Goal: Navigation & Orientation: Find specific page/section

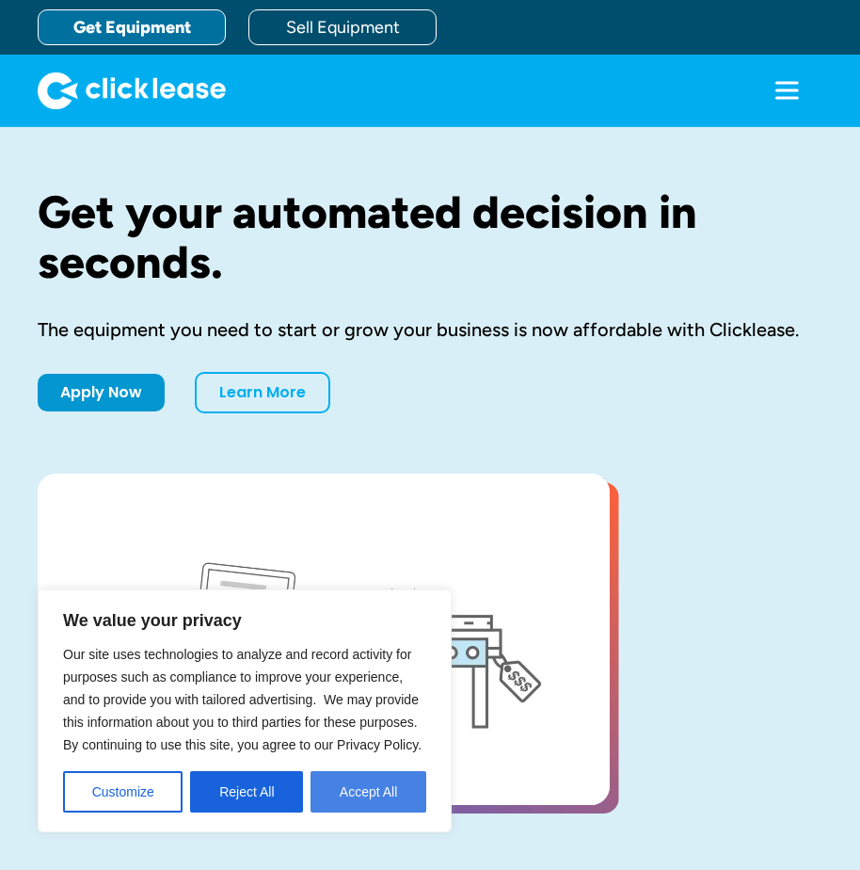
click at [367, 780] on button "Accept All" at bounding box center [369, 791] width 116 height 41
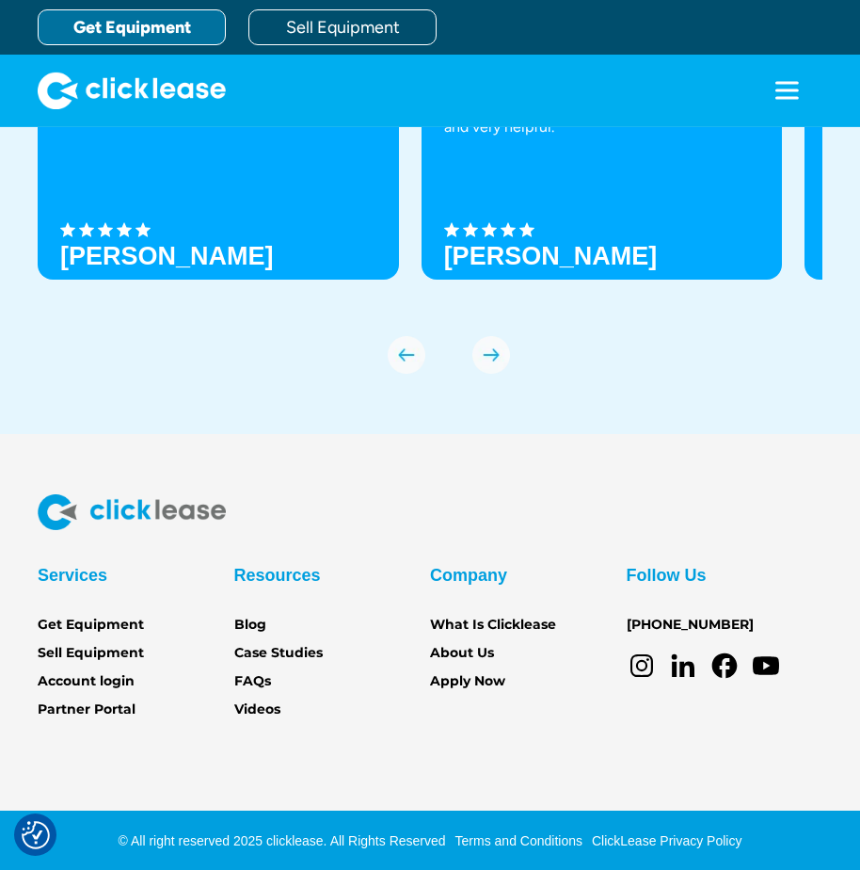
scroll to position [6548, 0]
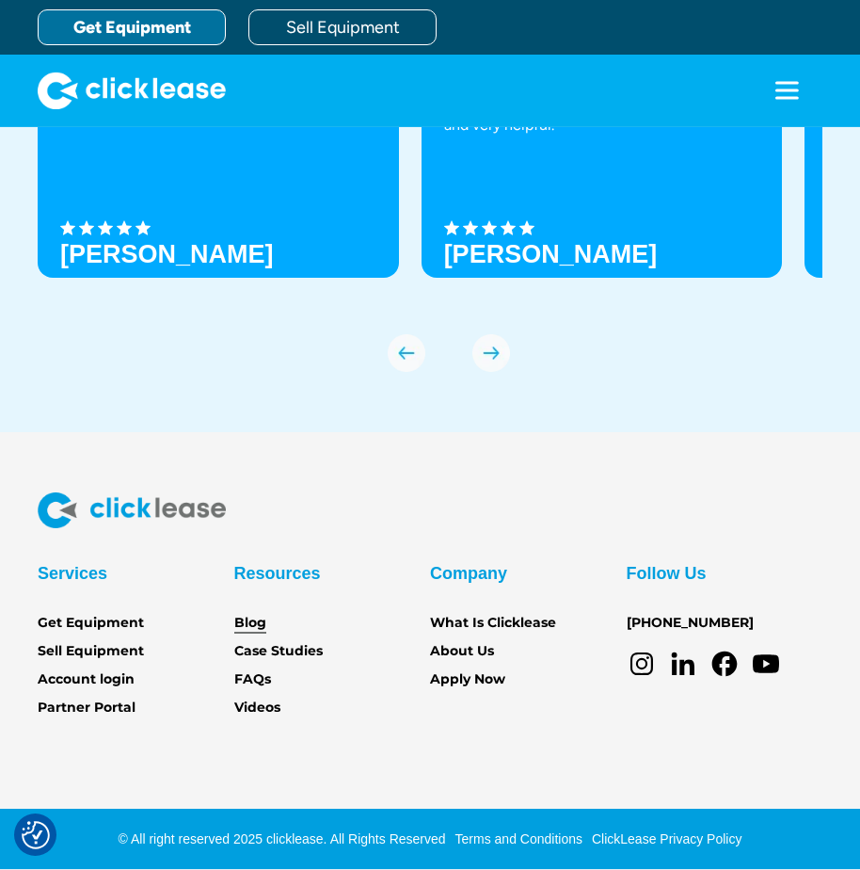
click at [255, 622] on link "Blog" at bounding box center [250, 623] width 32 height 21
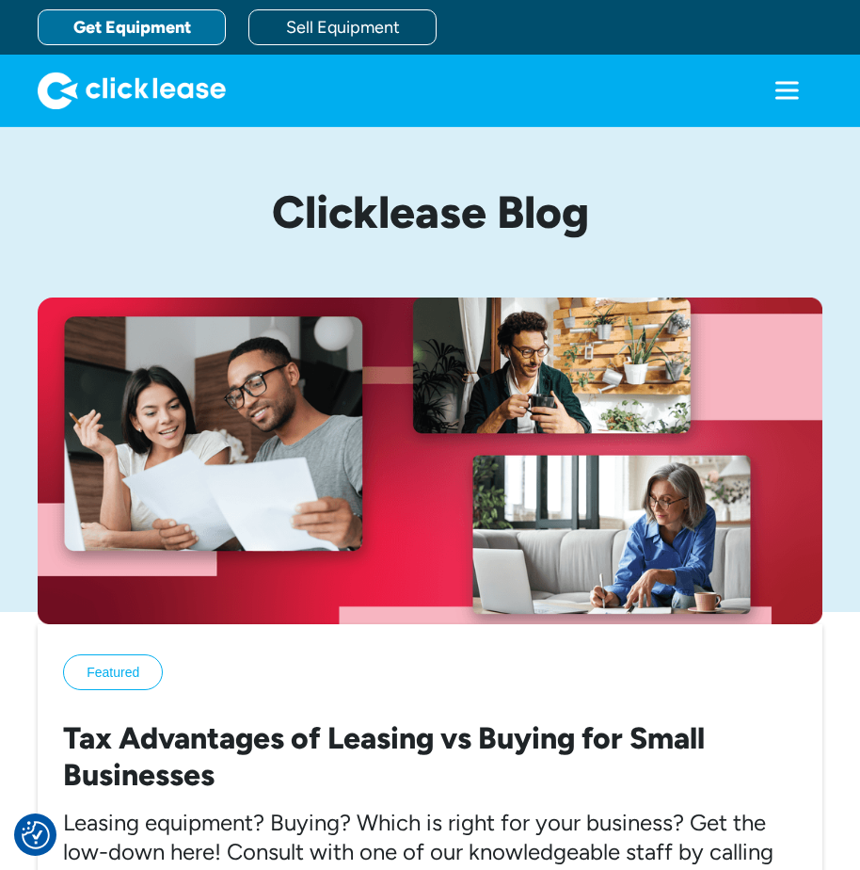
click at [139, 16] on link "Get Equipment" at bounding box center [132, 27] width 188 height 36
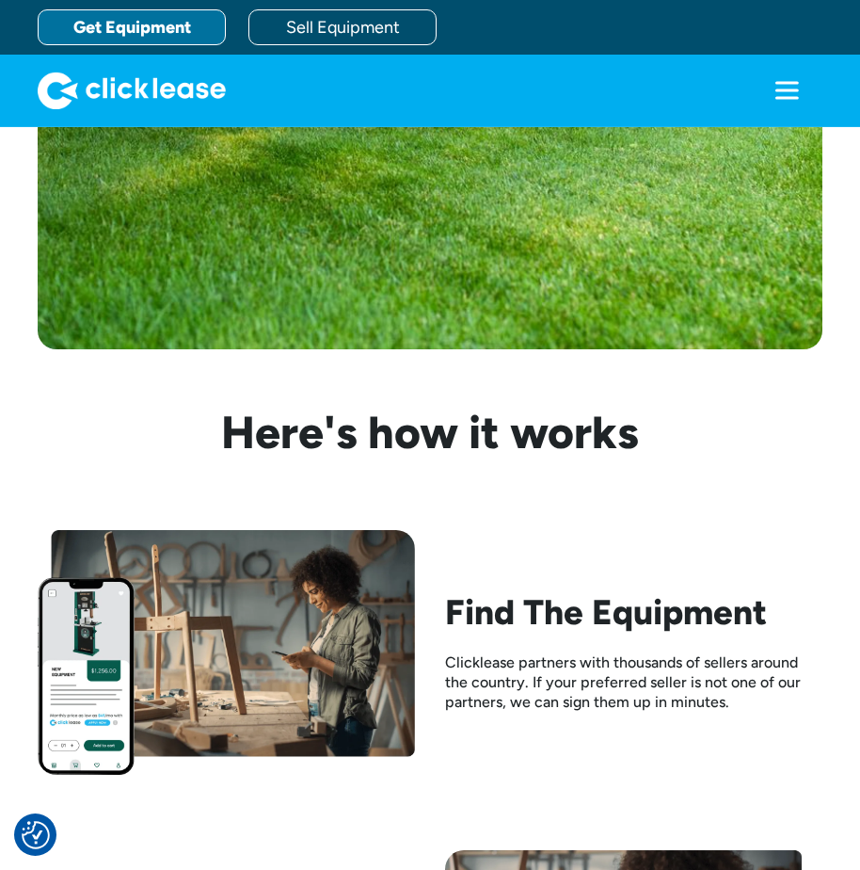
scroll to position [1318, 0]
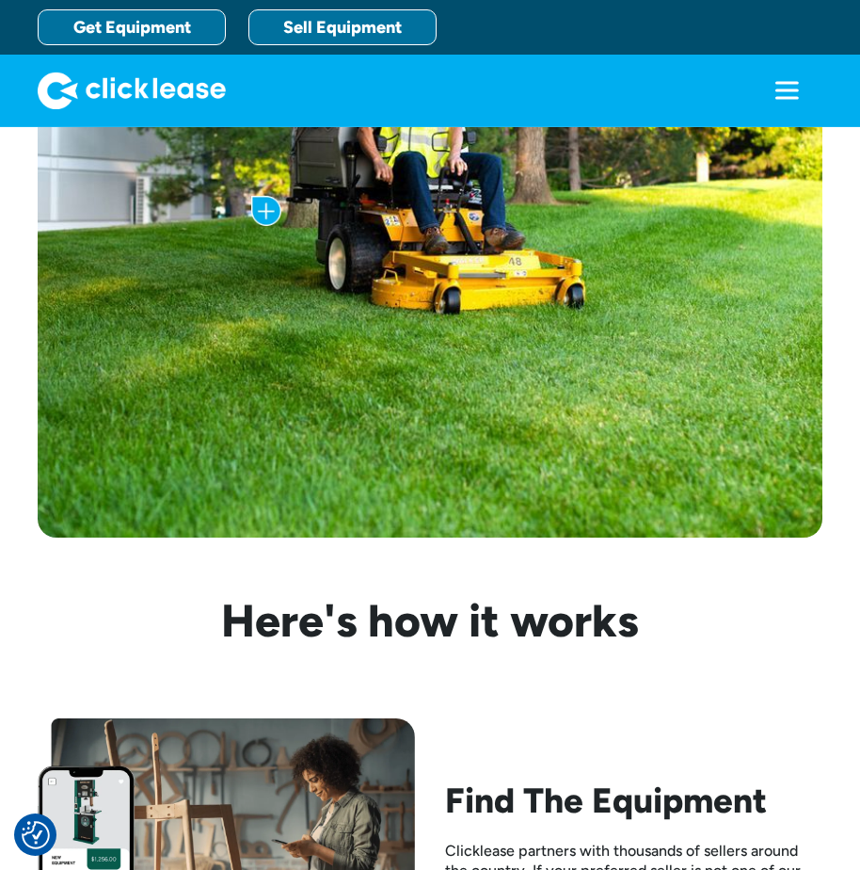
click at [365, 29] on link "Sell Equipment" at bounding box center [342, 27] width 188 height 36
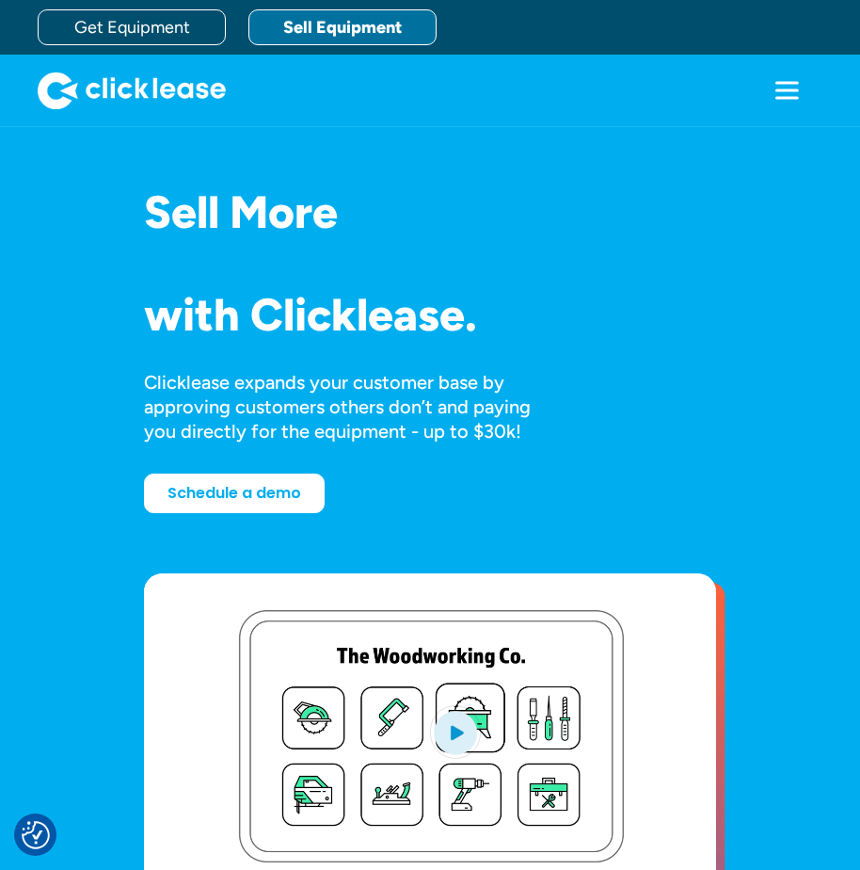
click at [788, 97] on icon "menu" at bounding box center [788, 97] width 24 height 3
